Goal: Task Accomplishment & Management: Use online tool/utility

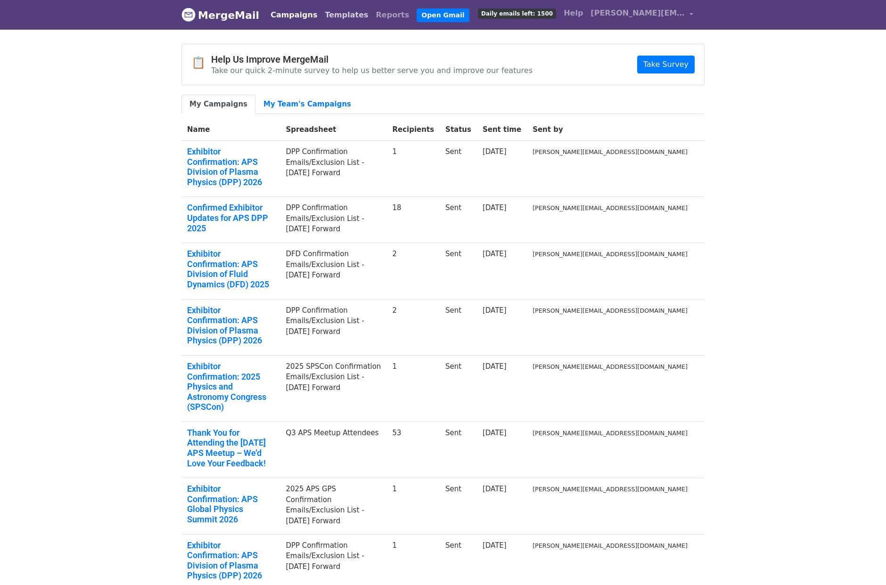
click at [321, 15] on link "Templates" at bounding box center [346, 15] width 51 height 19
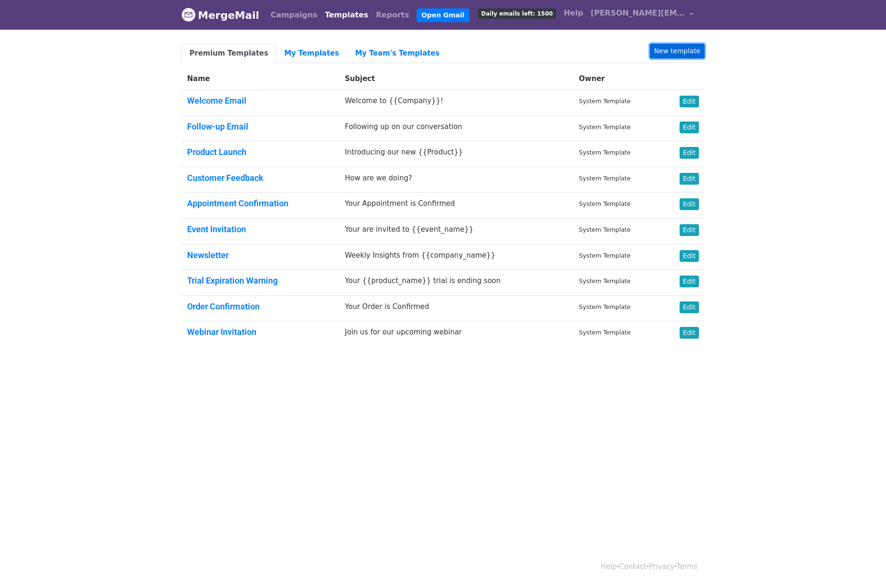
click at [681, 54] on link "New template" at bounding box center [677, 51] width 55 height 15
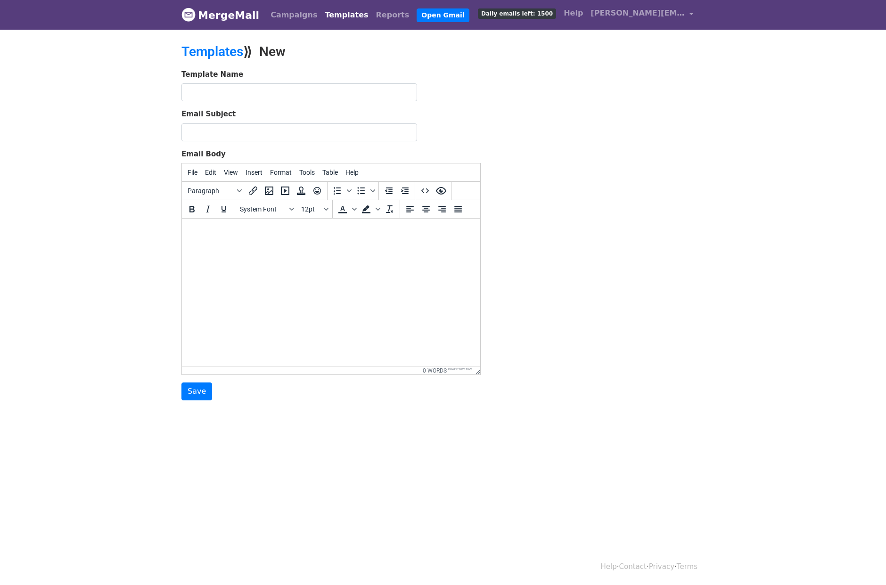
click at [250, 234] on body at bounding box center [330, 231] width 283 height 10
paste body
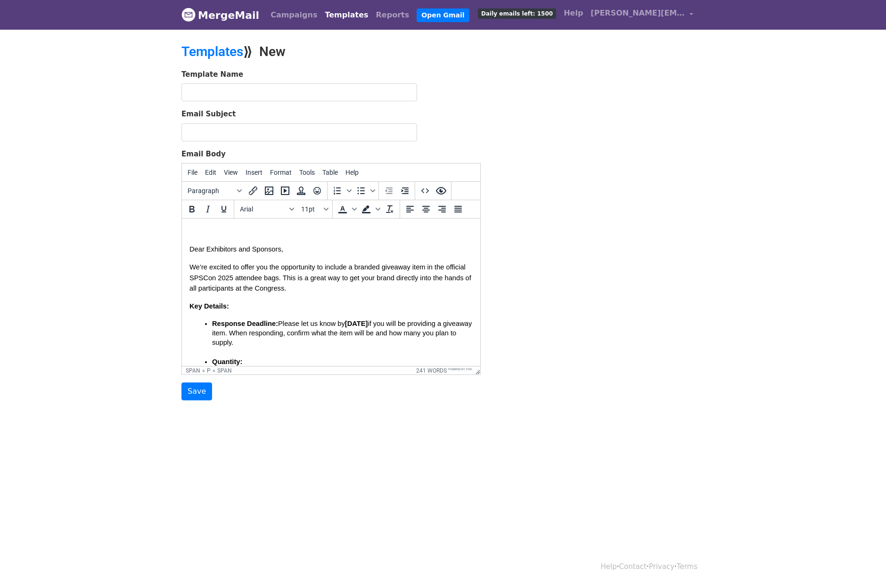
click at [203, 225] on html "Dear Exhibitors and Sponsors, We’re excited to offer you the opportunity to inc…" at bounding box center [331, 428] width 298 height 419
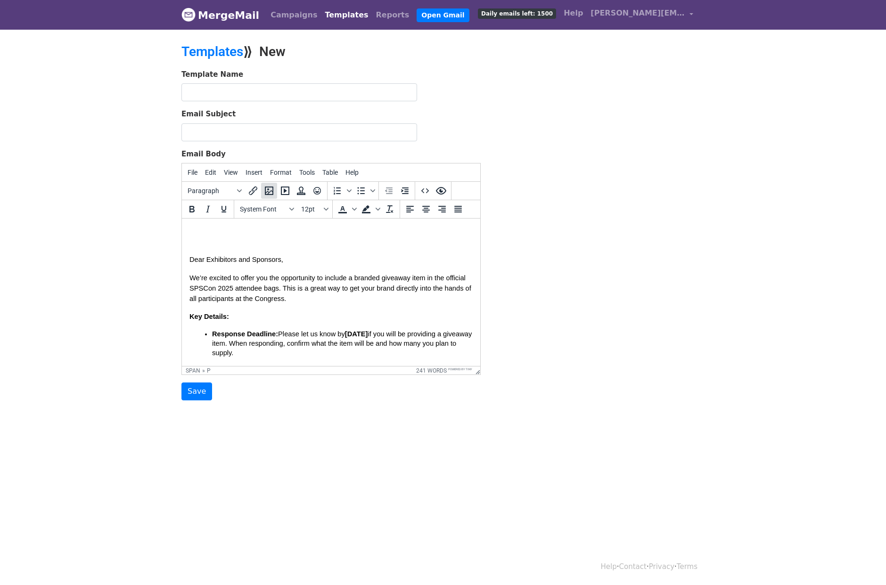
click at [267, 192] on icon "Insert/edit image" at bounding box center [268, 190] width 11 height 11
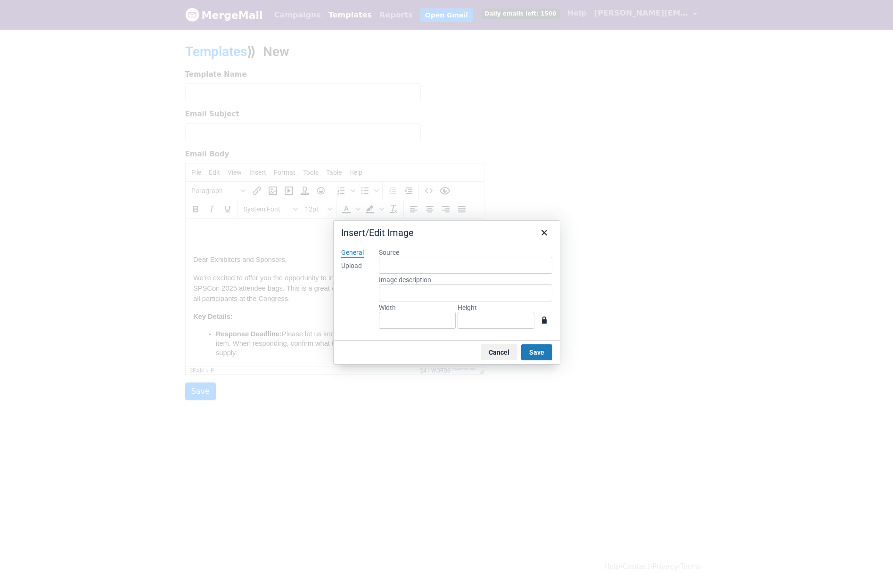
click at [352, 264] on div "Upload" at bounding box center [351, 265] width 21 height 9
click at [530, 355] on button "Save" at bounding box center [536, 352] width 31 height 16
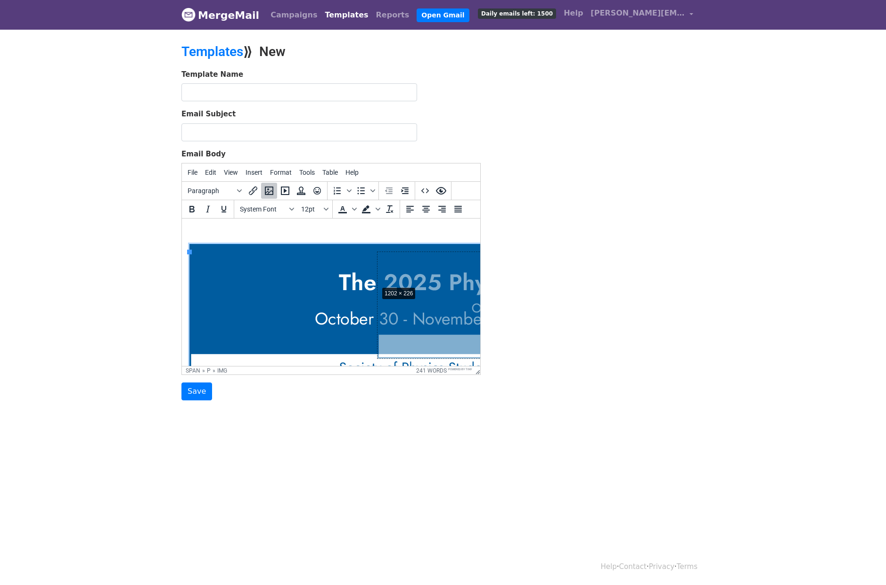
drag, startPoint x: 188, startPoint y: 250, endPoint x: 424, endPoint y: 289, distance: 239.7
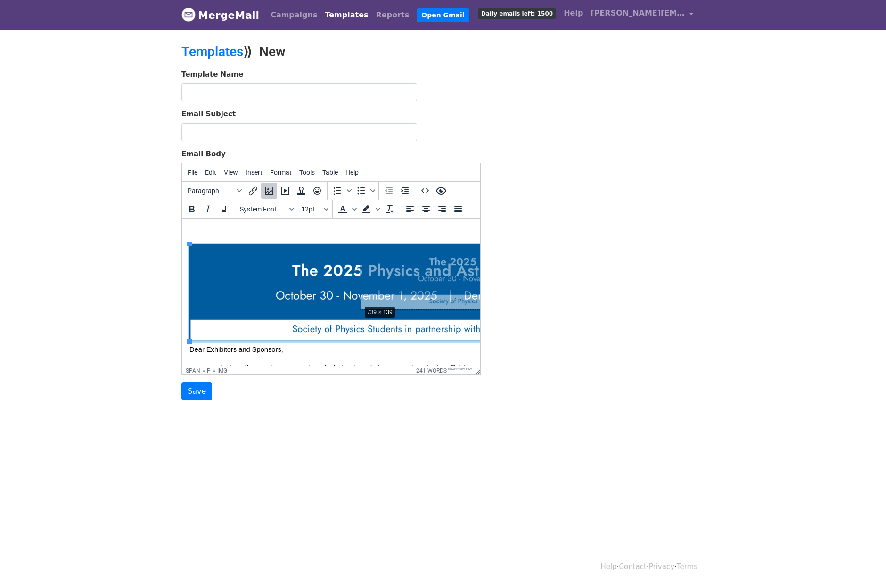
drag, startPoint x: 190, startPoint y: 341, endPoint x: 383, endPoint y: 300, distance: 197.5
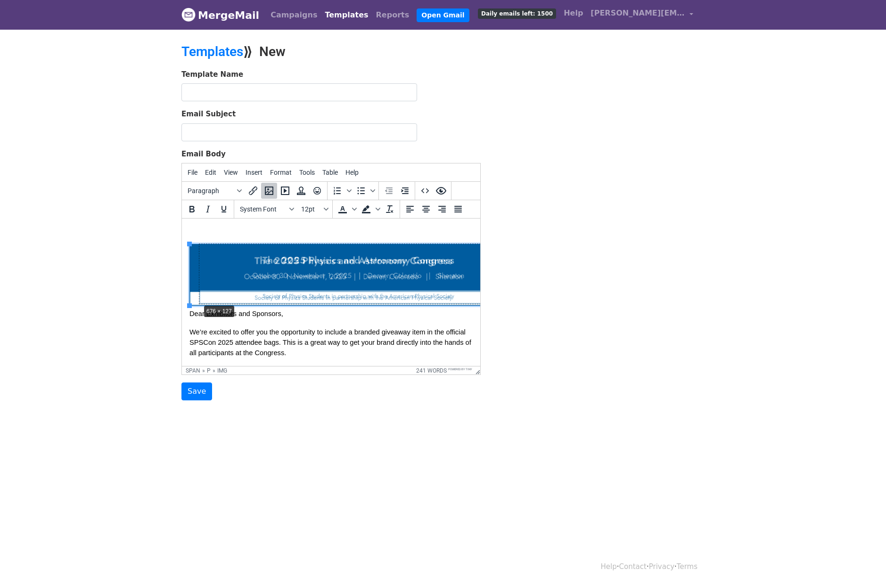
drag, startPoint x: 189, startPoint y: 304, endPoint x: 246, endPoint y: 291, distance: 59.1
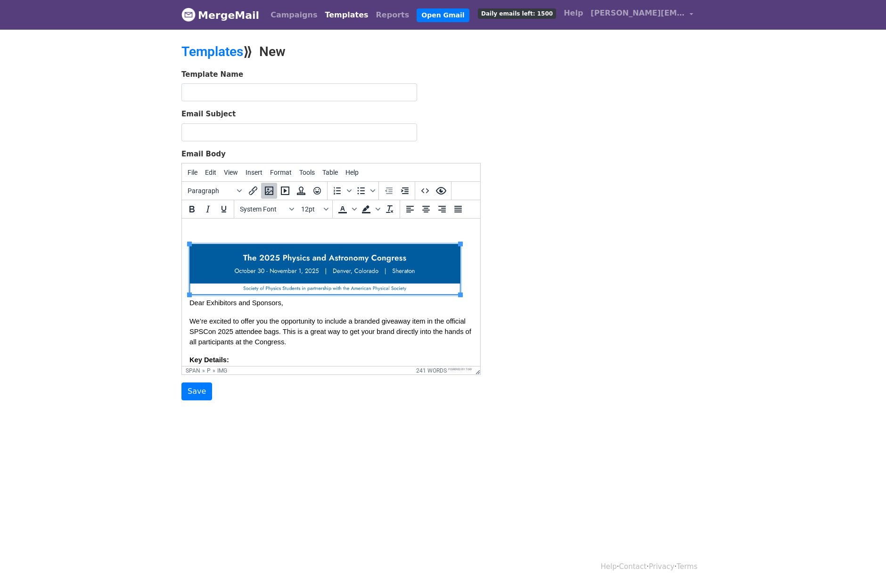
click at [189, 302] on span "Dear Exhibitors and Sponsors," at bounding box center [236, 303] width 94 height 8
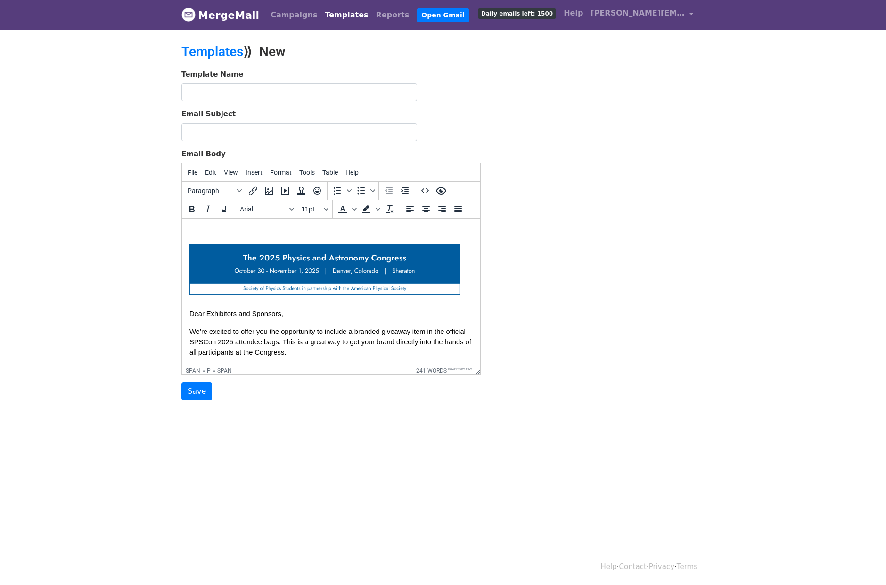
click at [368, 312] on p "Dear Exhibitors and Sponsors," at bounding box center [330, 281] width 283 height 74
click at [223, 126] on input "Email Subject" at bounding box center [299, 132] width 236 height 18
type input "Opportunity to Include Giveaways in SPSCon 2025 Attendee Bags"
click at [221, 92] on input "text" at bounding box center [299, 92] width 236 height 18
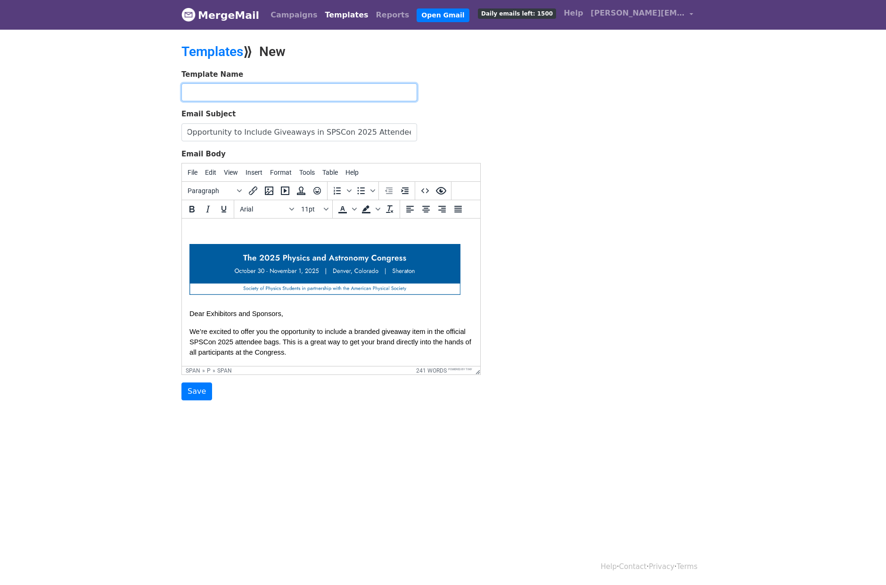
scroll to position [0, 0]
type input "S"
paste input "SPSCon 2025 Swag Bag Giveaways Email Copy"
paste input "text"
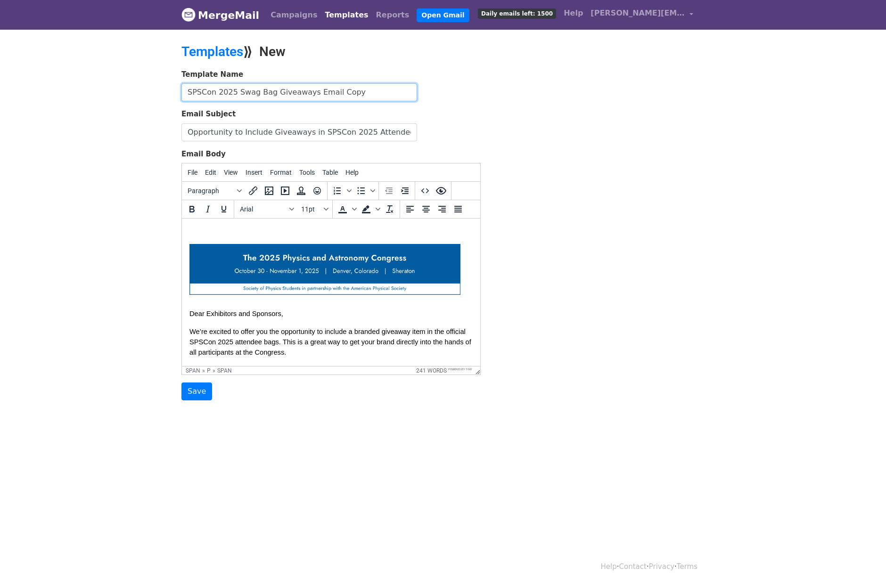
scroll to position [0, 0]
type input "SPSCon 2025 Swag Bag Giveaways Email Copy"
click at [555, 139] on div "Template Name SPSCon 2025 Swag Bag Giveaways Email Copy Email Subject Opportuni…" at bounding box center [442, 235] width 537 height 332
click at [193, 392] on input "Save" at bounding box center [196, 391] width 31 height 18
